Goal: Entertainment & Leisure: Consume media (video, audio)

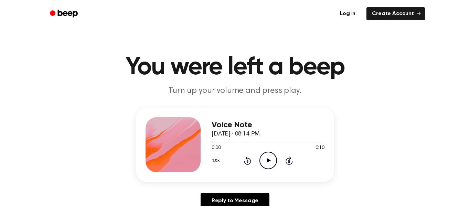
click at [260, 157] on circle at bounding box center [268, 160] width 17 height 17
click at [269, 169] on circle at bounding box center [268, 160] width 17 height 17
click at [264, 158] on icon "Play Audio" at bounding box center [268, 161] width 18 height 18
click at [271, 156] on icon "Play Audio" at bounding box center [268, 161] width 18 height 18
